Goal: Task Accomplishment & Management: Manage account settings

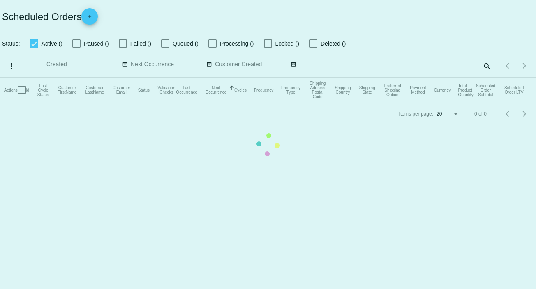
checkbox input "false"
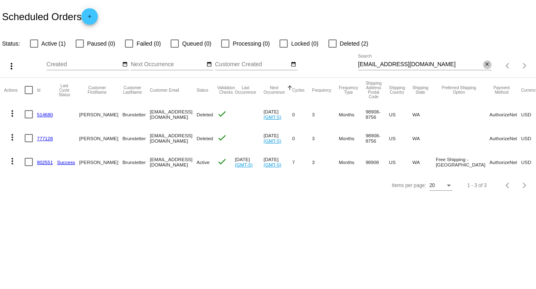
click at [486, 65] on mat-icon "close" at bounding box center [487, 64] width 6 height 7
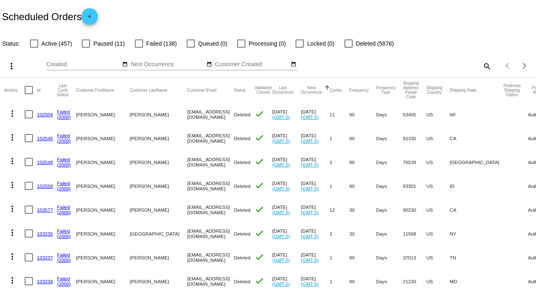
click at [481, 67] on mat-icon "search" at bounding box center [486, 66] width 10 height 13
click at [480, 67] on input "Search" at bounding box center [425, 64] width 134 height 7
paste input "[EMAIL_ADDRESS][DOMAIN_NAME]"
type input "[EMAIL_ADDRESS][DOMAIN_NAME]"
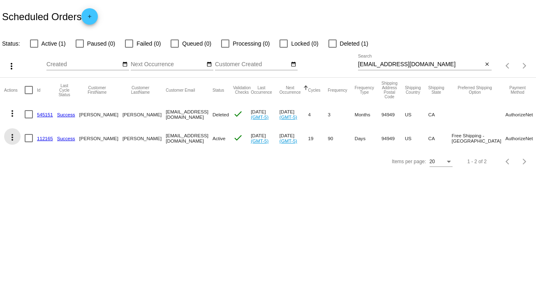
click at [13, 133] on mat-icon "more_vert" at bounding box center [12, 137] width 10 height 10
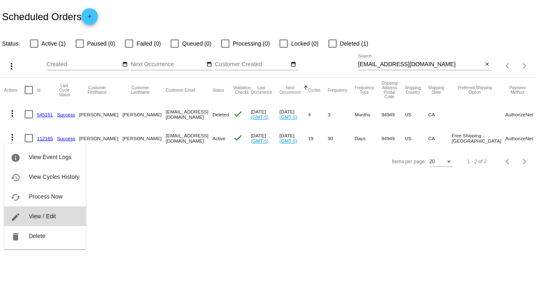
click at [48, 218] on span "View / Edit" at bounding box center [42, 216] width 27 height 7
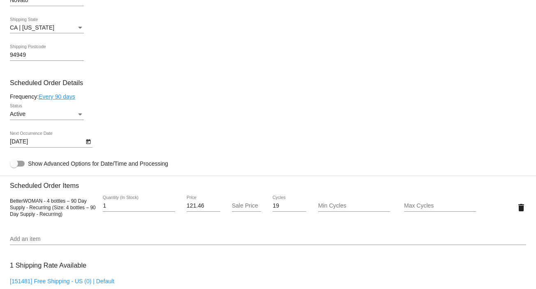
scroll to position [404, 0]
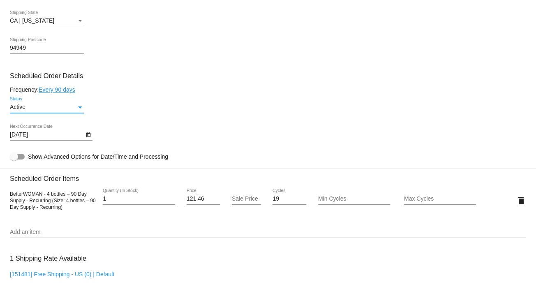
click at [83, 106] on div "Status" at bounding box center [79, 107] width 7 height 7
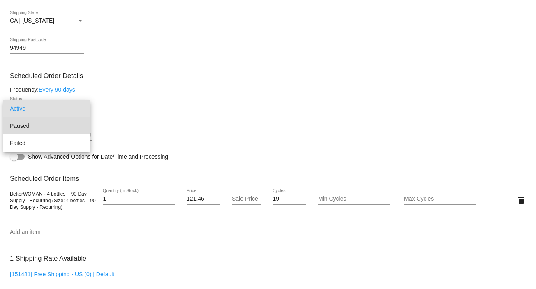
click at [68, 122] on span "Paused" at bounding box center [47, 125] width 74 height 17
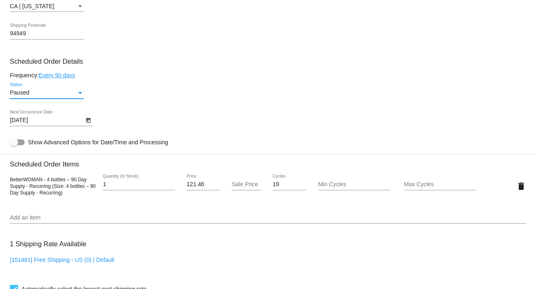
scroll to position [709, 0]
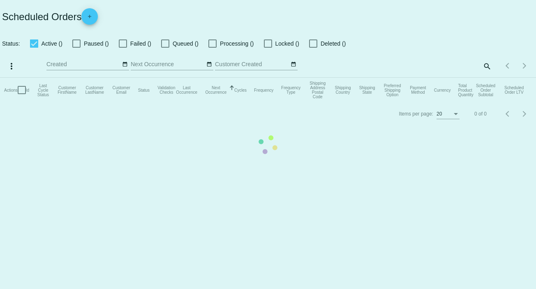
checkbox input "false"
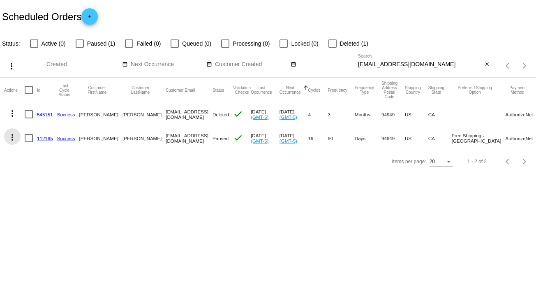
click at [14, 133] on mat-icon "more_vert" at bounding box center [12, 137] width 10 height 10
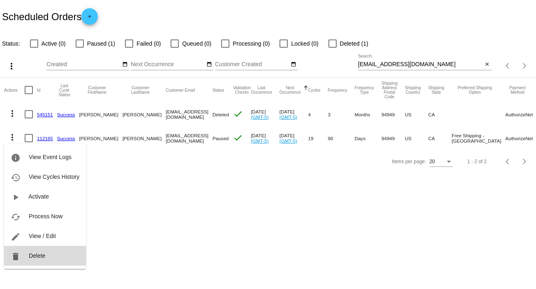
click at [40, 257] on span "Delete" at bounding box center [37, 255] width 16 height 7
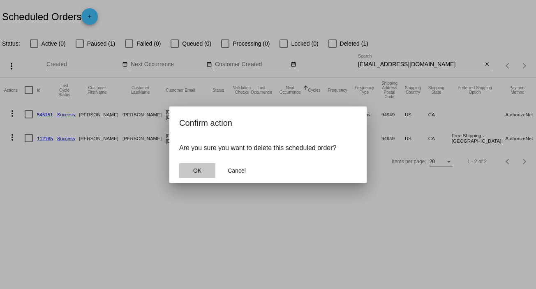
click at [196, 167] on span "OK" at bounding box center [197, 170] width 8 height 7
